Goal: Communication & Community: Ask a question

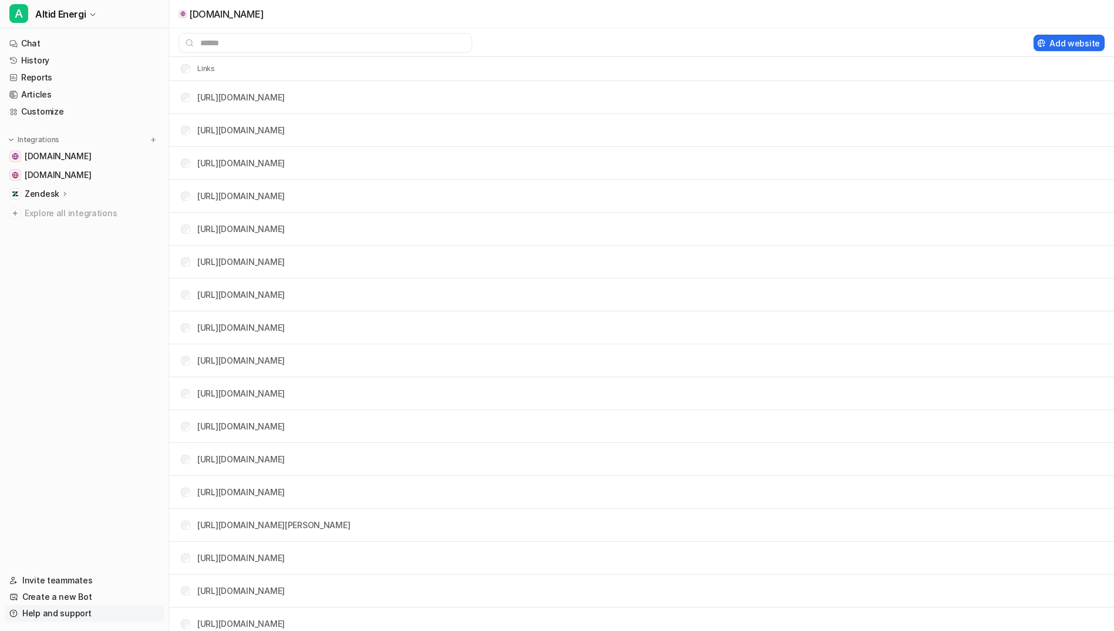
click at [82, 613] on link "Help and support" at bounding box center [84, 613] width 159 height 16
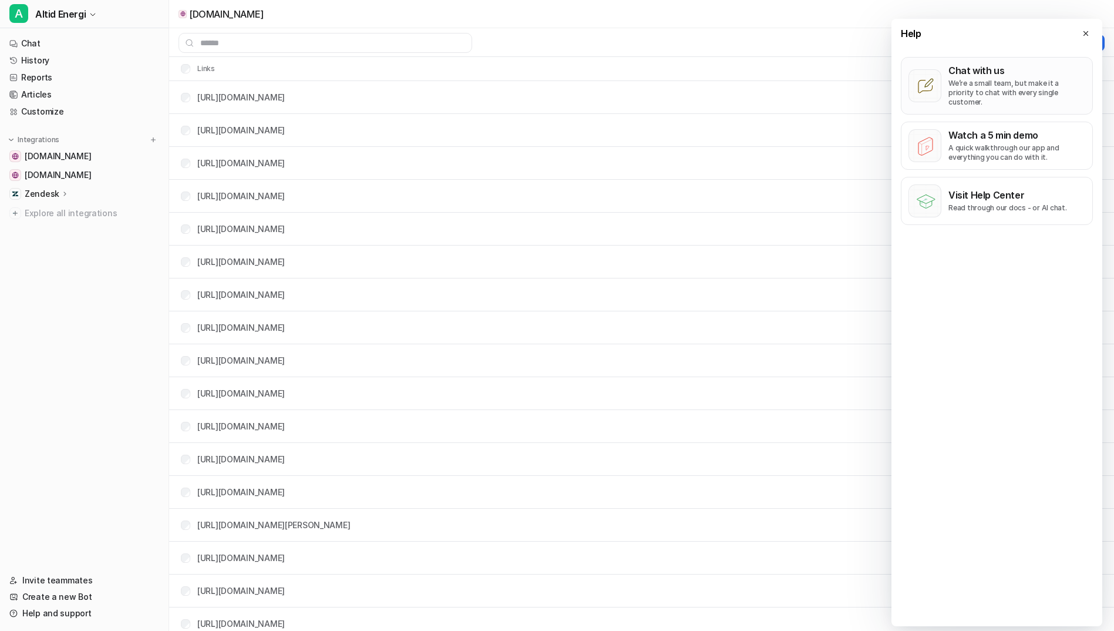
click at [968, 79] on p "We’re a small team, but make it a priority to chat with every single customer." at bounding box center [1016, 93] width 137 height 28
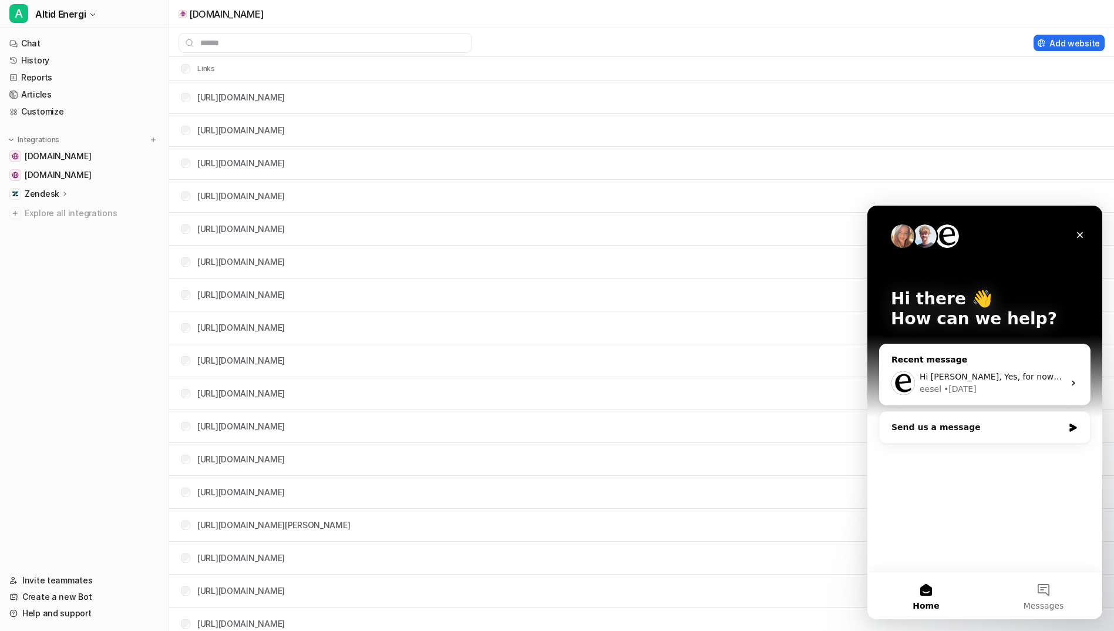
click at [984, 385] on div "eesel • [DATE]" at bounding box center [991, 389] width 144 height 12
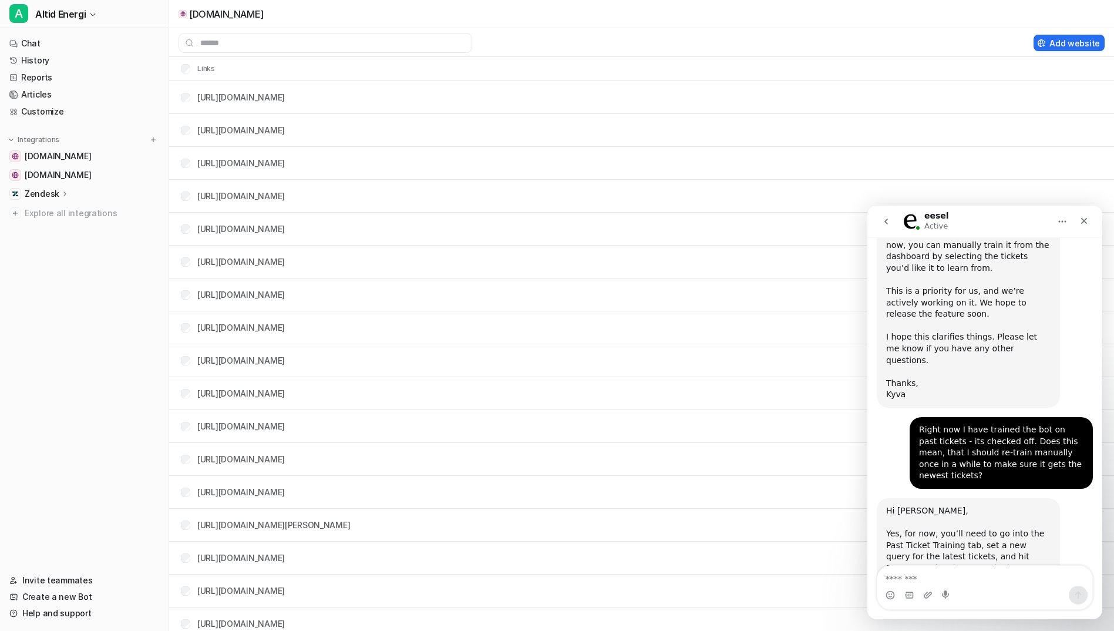
scroll to position [1129, 0]
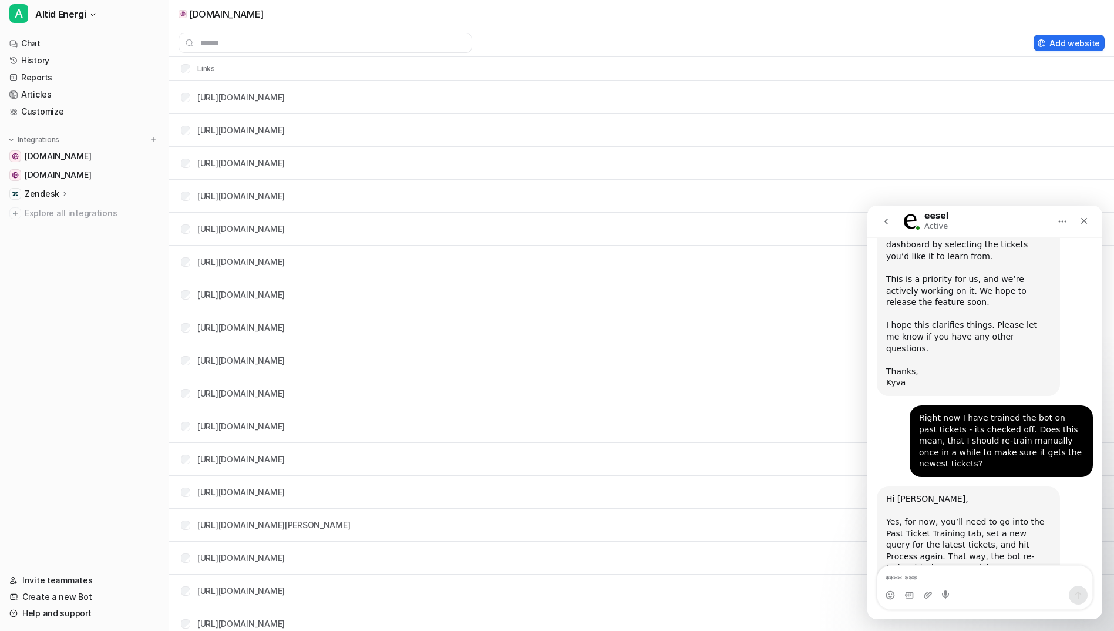
click at [928, 576] on textarea "Message…" at bounding box center [984, 575] width 215 height 20
type textarea "*"
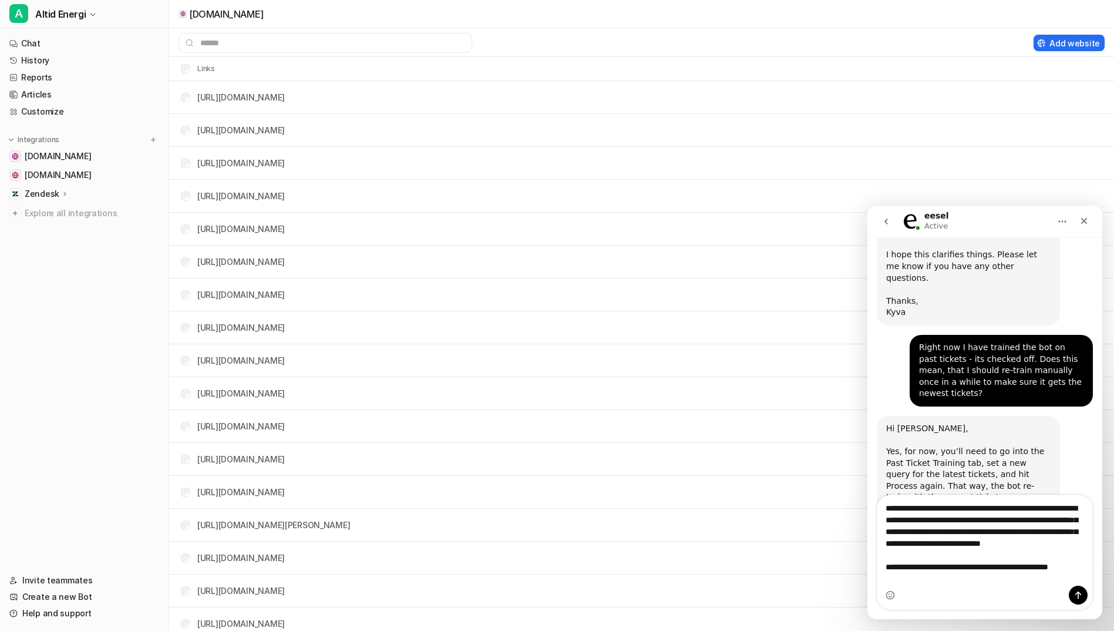
scroll to position [1202, 0]
type textarea "**********"
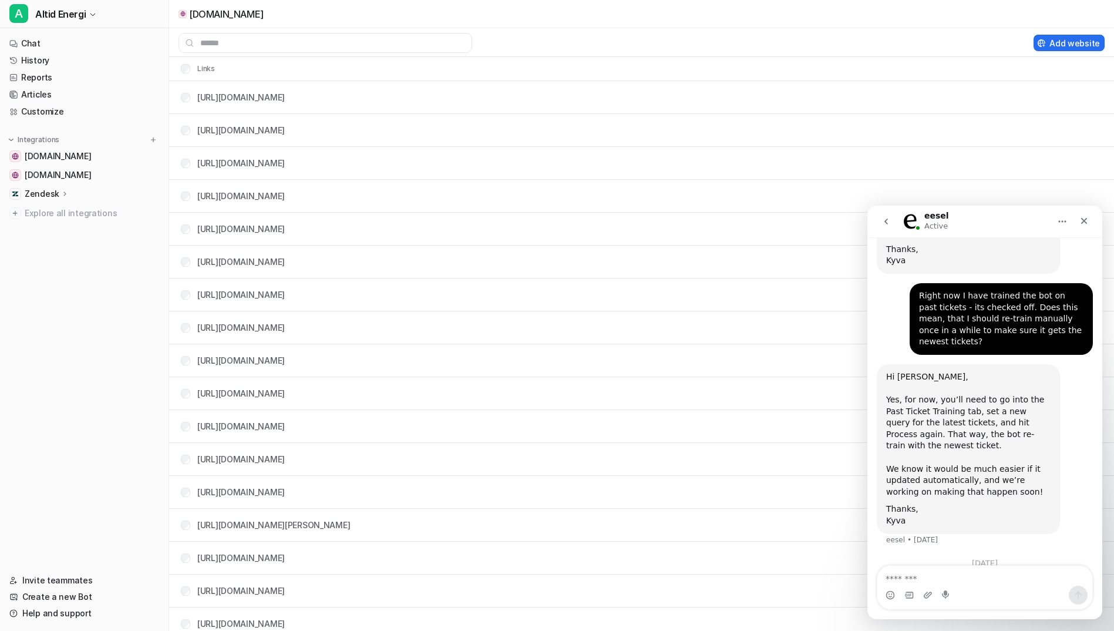
scroll to position [1266, 0]
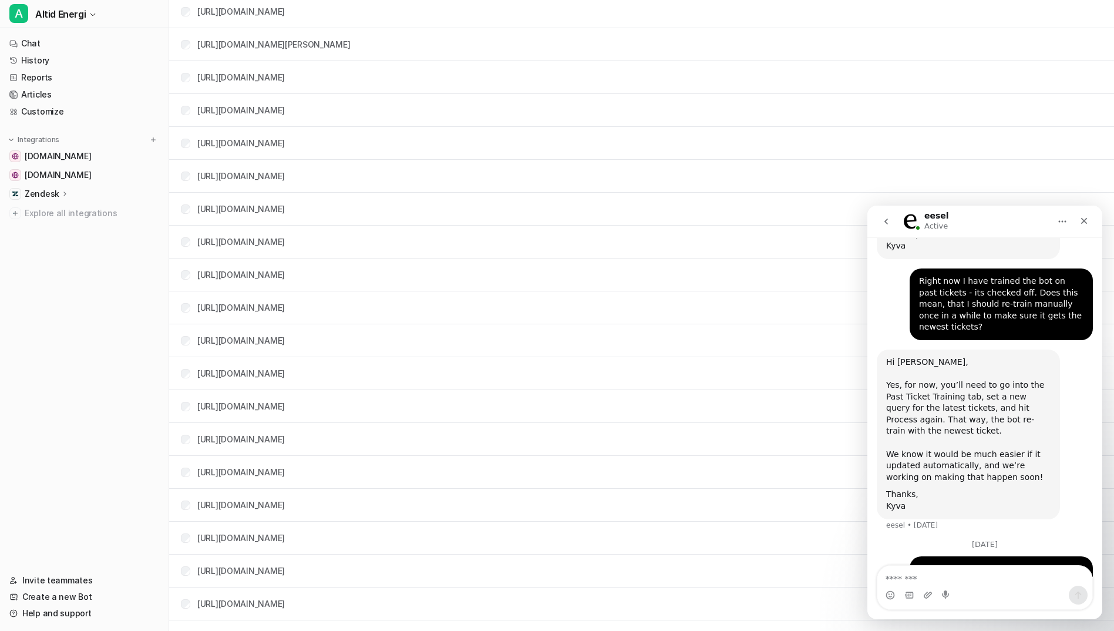
scroll to position [1456, 0]
